Goal: Task Accomplishment & Management: Manage account settings

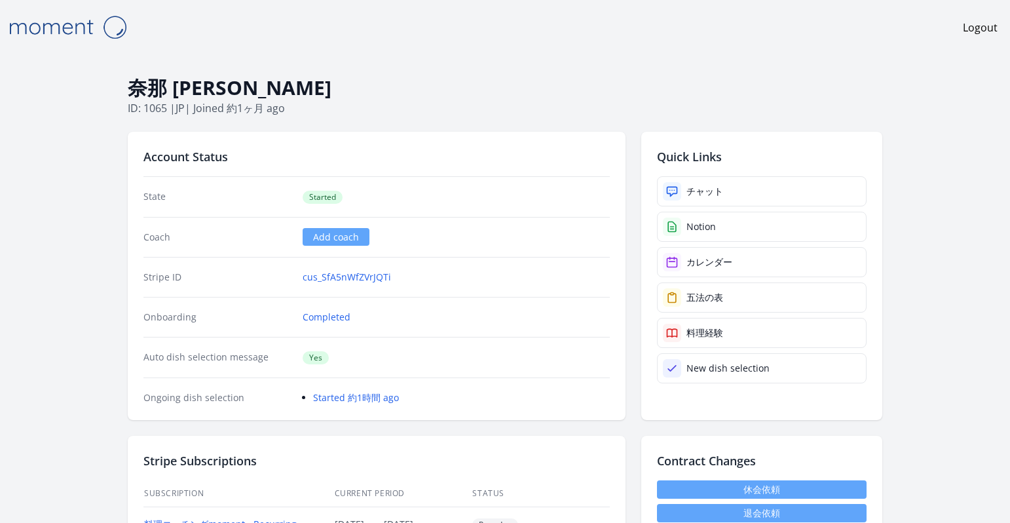
scroll to position [272, 0]
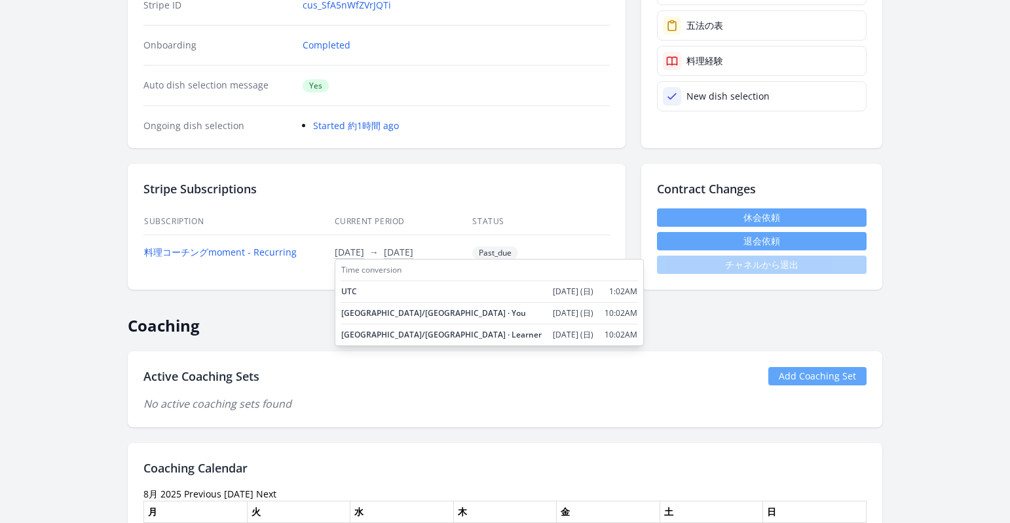
click at [352, 255] on span "[DATE]" at bounding box center [349, 252] width 29 height 13
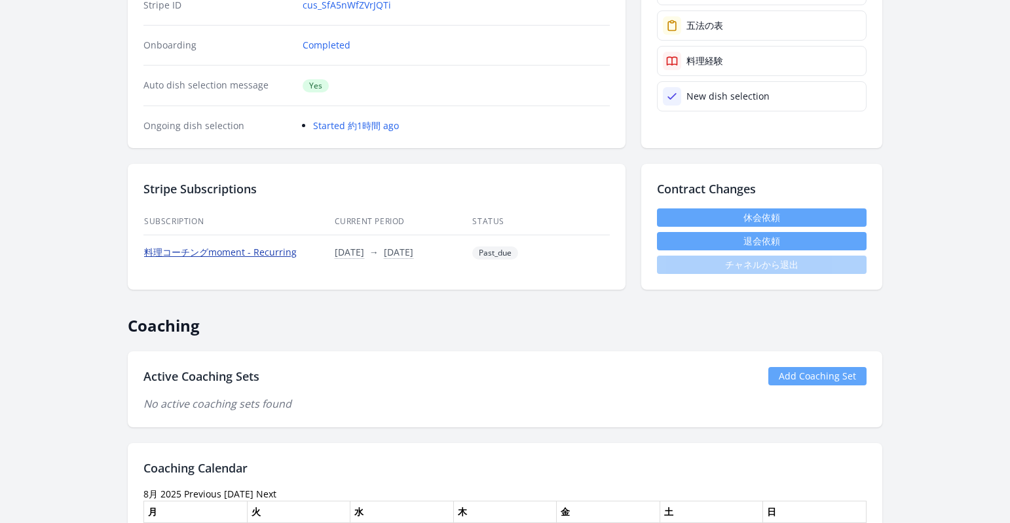
click at [286, 253] on link "料理コーチングmoment - Recurring" at bounding box center [220, 252] width 153 height 12
click at [223, 255] on link "料理コーチングmoment - Recurring" at bounding box center [220, 252] width 153 height 12
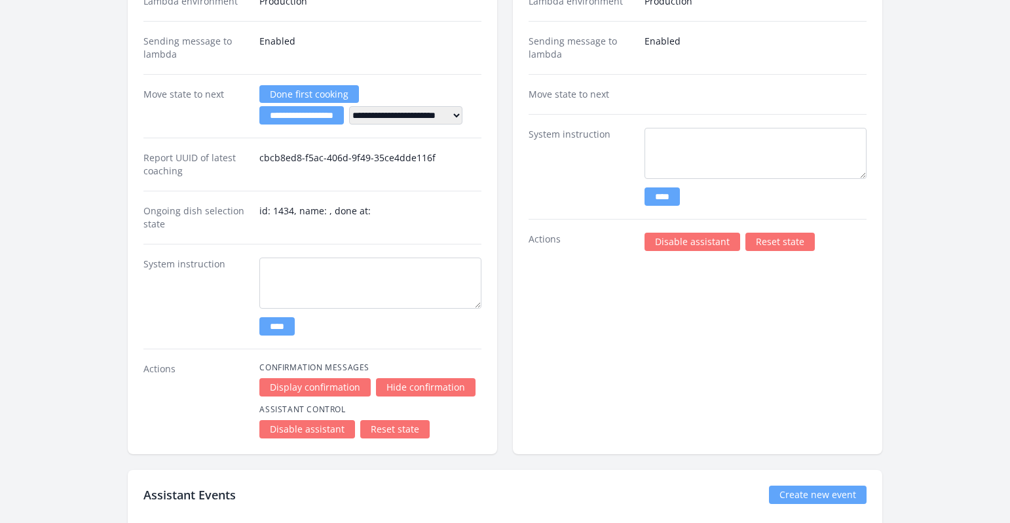
scroll to position [1919, 0]
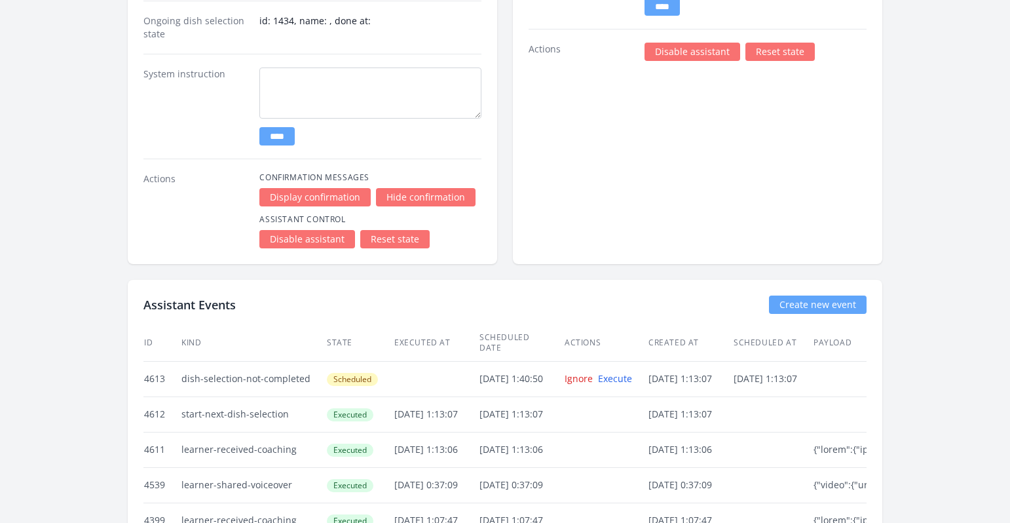
click at [682, 52] on link "Disable assistant" at bounding box center [692, 52] width 96 height 18
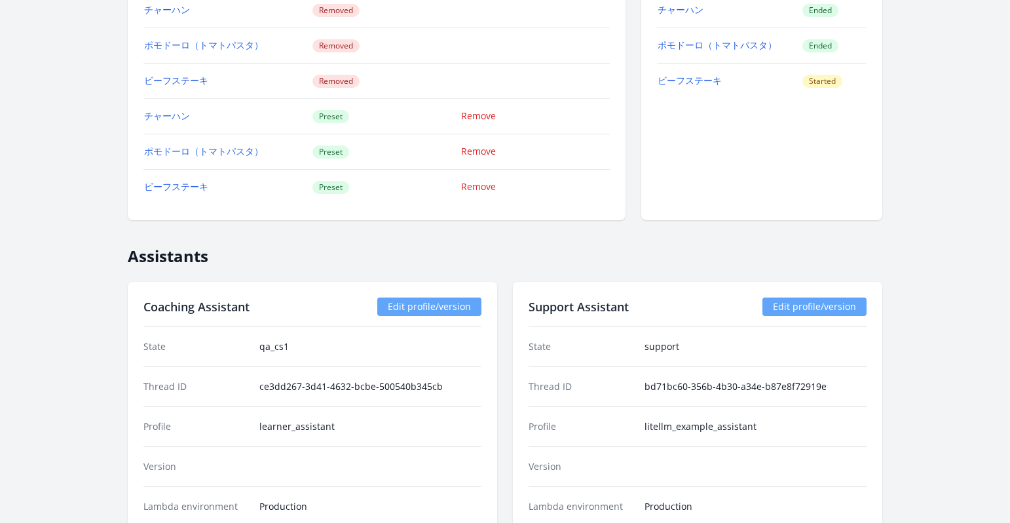
scroll to position [1118, 0]
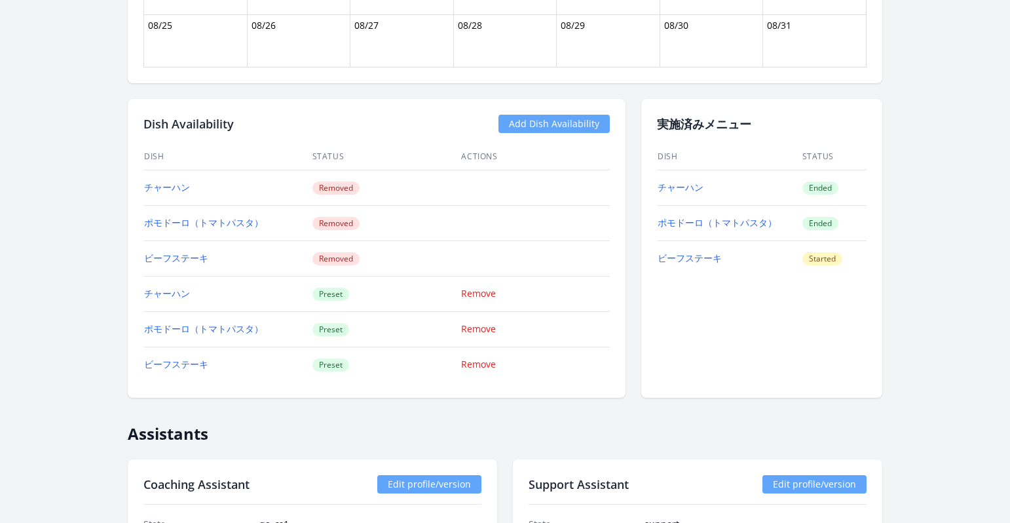
click at [567, 126] on link "Add Dish Availability" at bounding box center [553, 124] width 111 height 18
drag, startPoint x: 238, startPoint y: 123, endPoint x: 143, endPoint y: 121, distance: 95.6
click at [143, 121] on div "Dish Availability Add Dish Availability" at bounding box center [376, 124] width 466 height 18
copy h2 "Dish Availability"
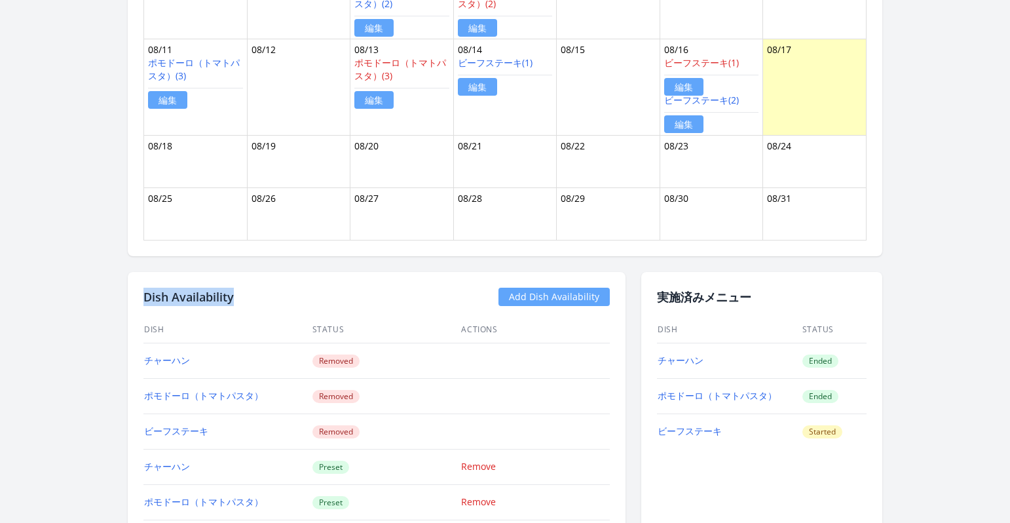
scroll to position [1061, 0]
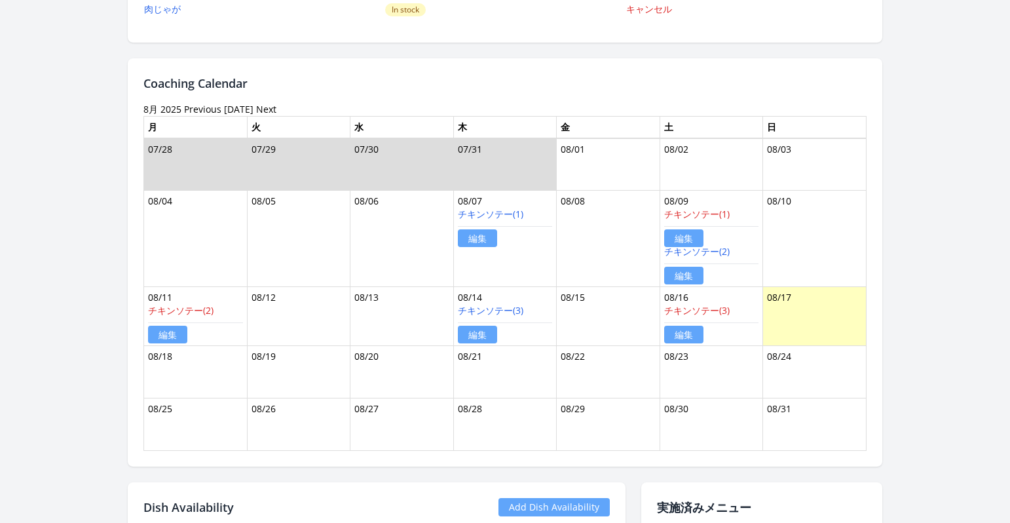
scroll to position [570, 0]
